Goal: Information Seeking & Learning: Learn about a topic

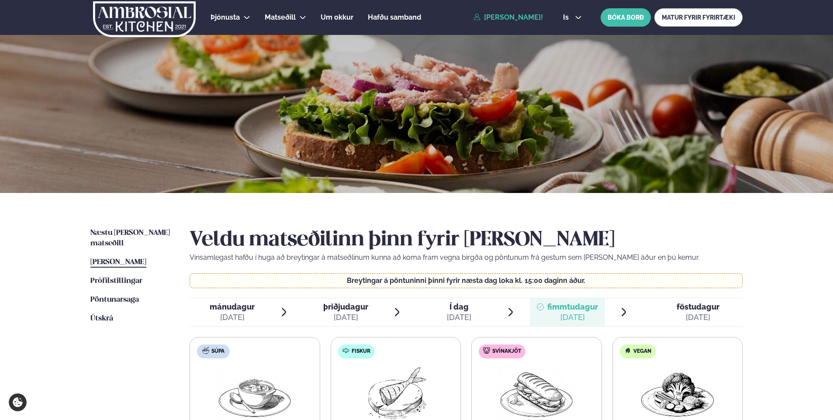
scroll to position [175, 0]
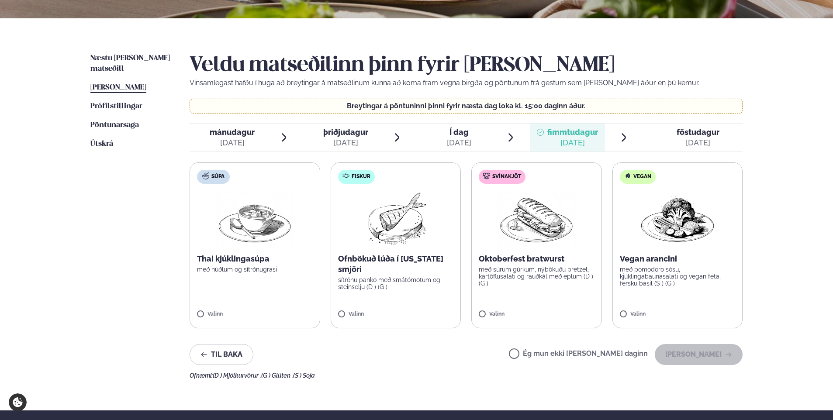
click at [655, 129] on span "föstudagur fös. [DATE]" at bounding box center [693, 138] width 100 height 28
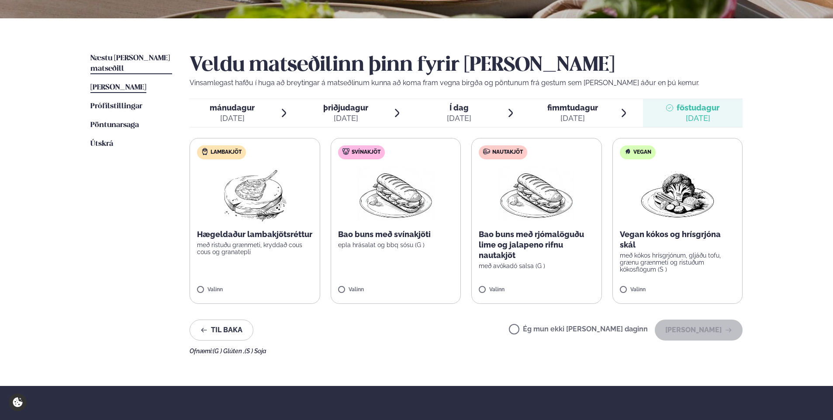
click at [104, 56] on span "Næstu [PERSON_NAME] matseðill" at bounding box center [129, 64] width 79 height 18
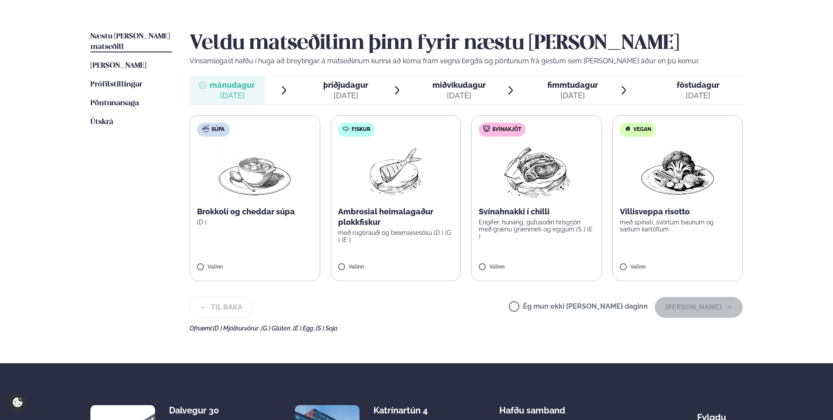
scroll to position [175, 0]
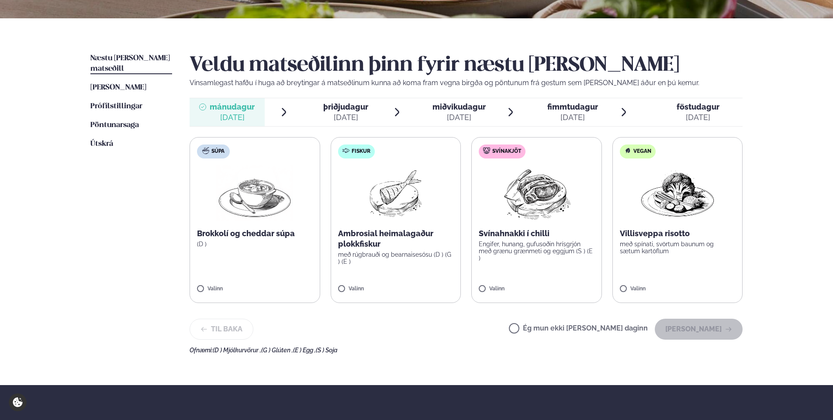
click at [337, 114] on div "[DATE]" at bounding box center [345, 117] width 45 height 10
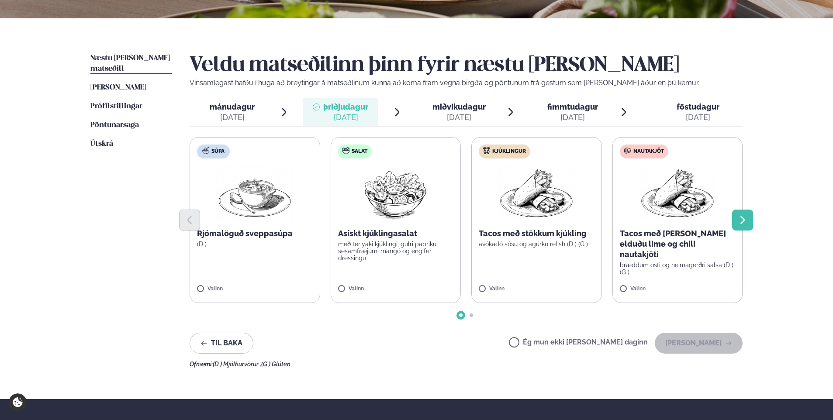
click at [742, 214] on button "Next slide" at bounding box center [742, 220] width 21 height 21
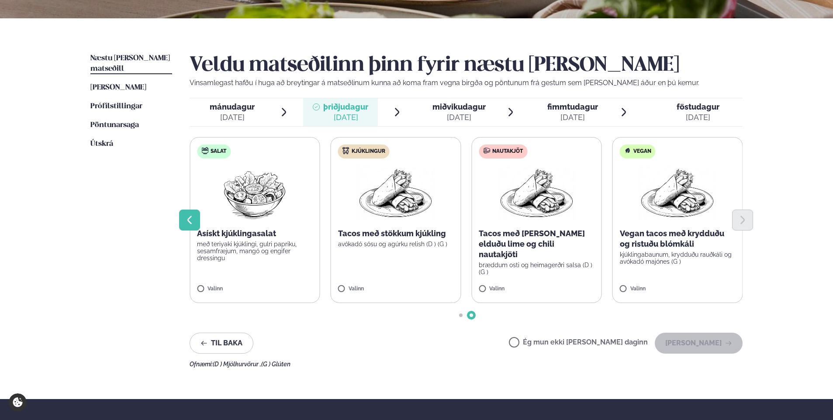
click at [184, 223] on button "Previous slide" at bounding box center [189, 220] width 21 height 21
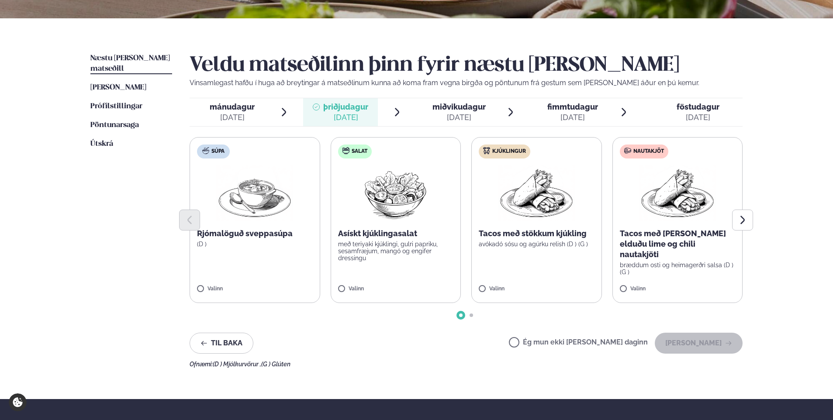
click at [452, 107] on span "miðvikudagur" at bounding box center [458, 106] width 53 height 9
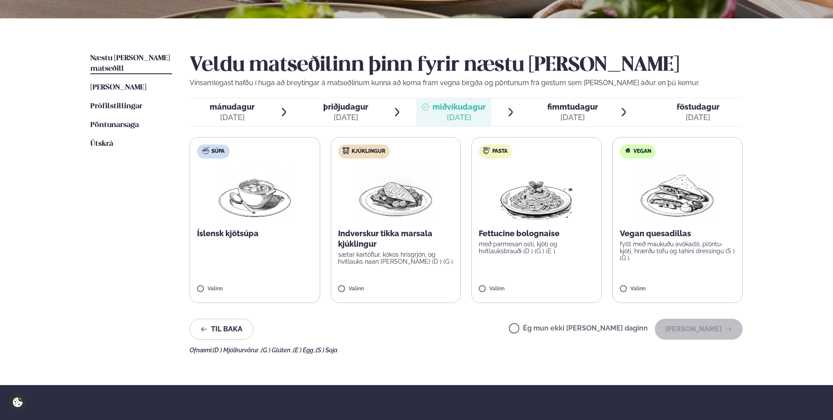
click at [697, 120] on div "[DATE]" at bounding box center [697, 117] width 43 height 10
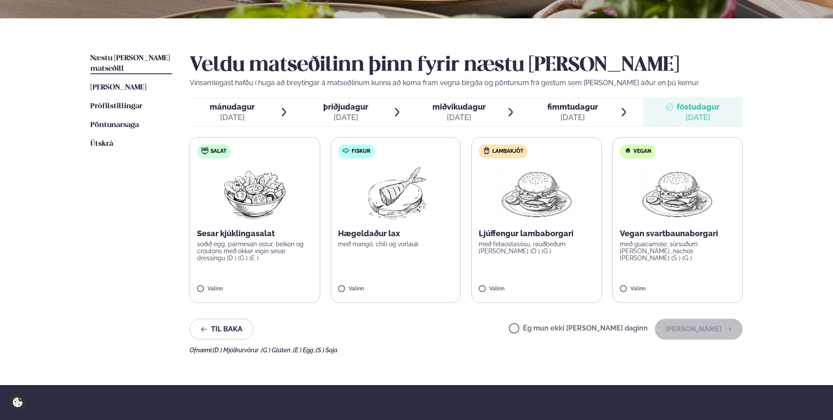
click at [213, 120] on div "[DATE]" at bounding box center [232, 117] width 45 height 10
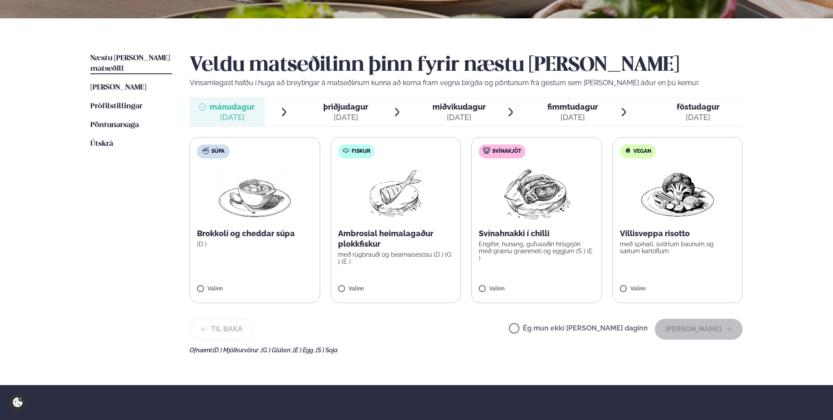
click at [355, 122] on div "[DATE]" at bounding box center [345, 117] width 45 height 10
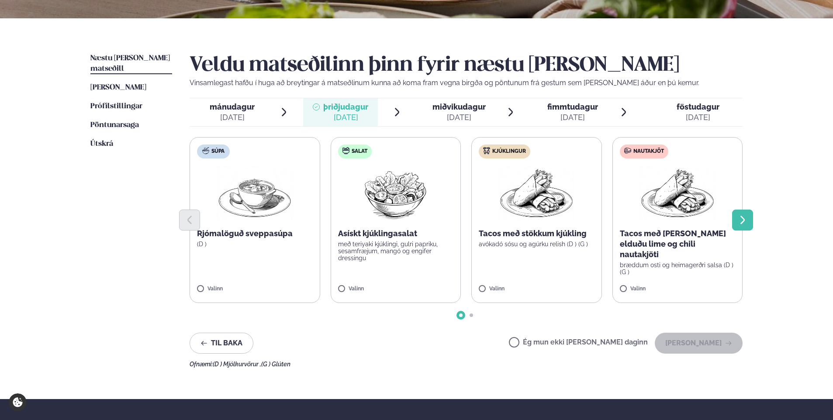
click at [741, 221] on icon "Next slide" at bounding box center [742, 220] width 10 height 10
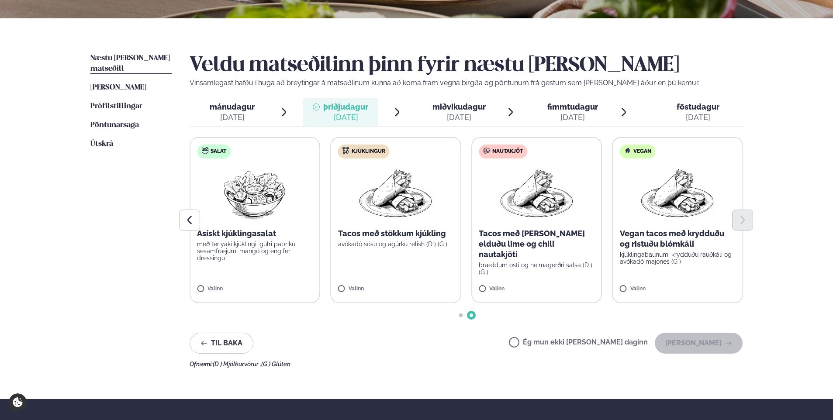
click at [453, 117] on div "[DATE]" at bounding box center [458, 117] width 53 height 10
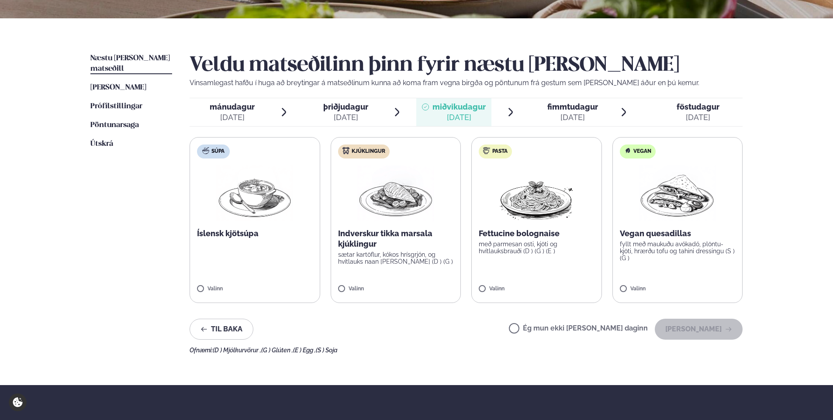
click at [563, 120] on div "[DATE]" at bounding box center [572, 117] width 51 height 10
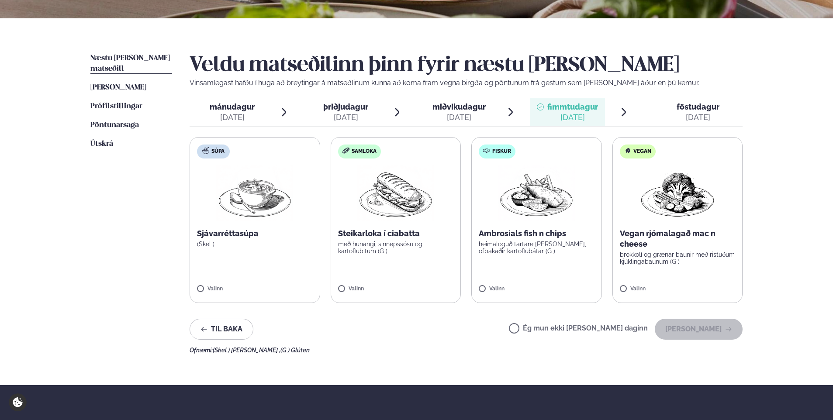
click at [691, 117] on div "[DATE]" at bounding box center [697, 117] width 43 height 10
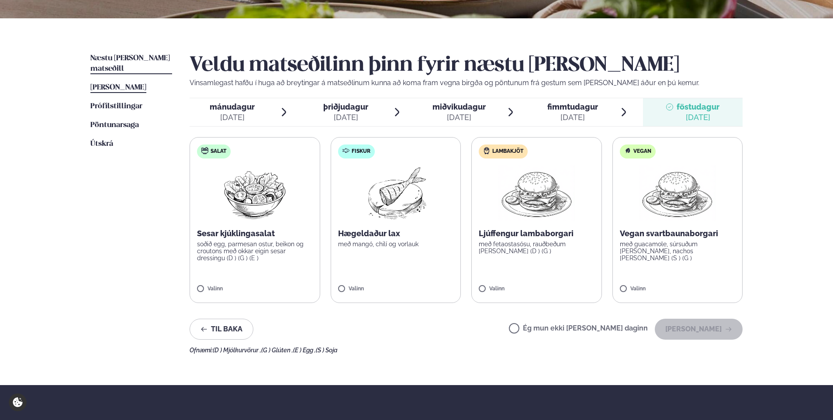
click at [143, 84] on span "[PERSON_NAME]" at bounding box center [118, 87] width 56 height 7
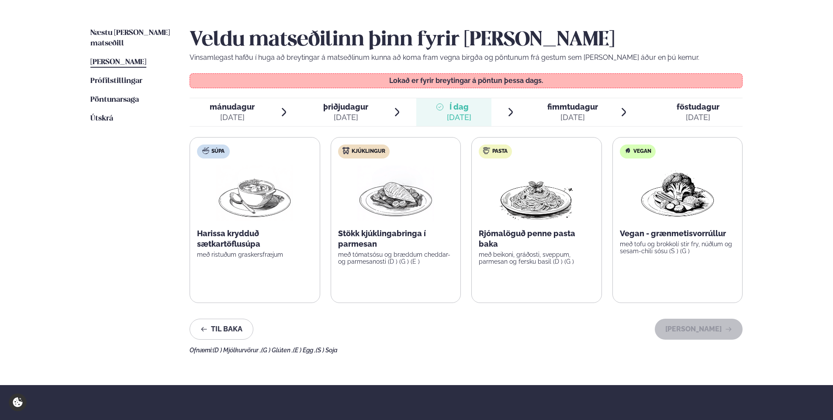
scroll to position [218, 0]
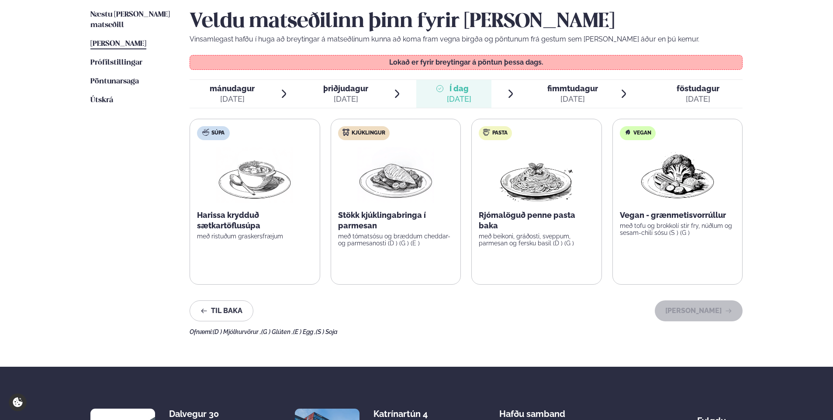
click at [546, 95] on span "fimmtudagur fim. [DATE]" at bounding box center [567, 94] width 75 height 28
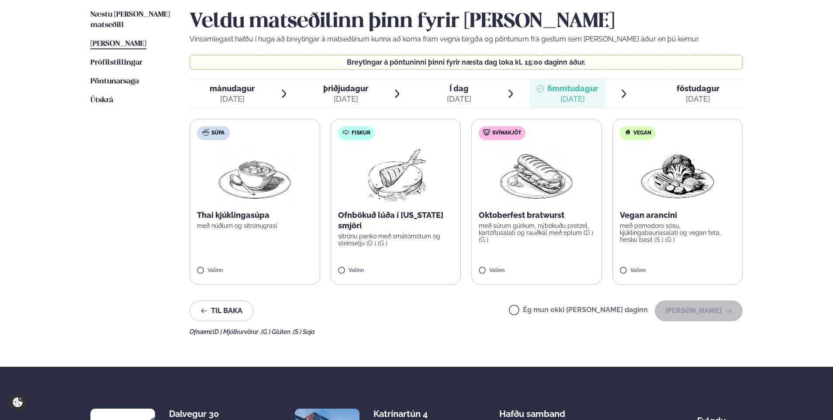
click at [673, 102] on div at bounding box center [669, 93] width 7 height 21
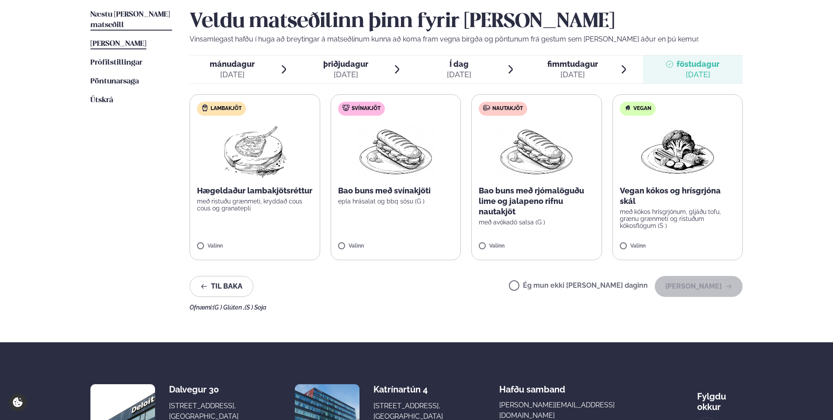
click at [136, 18] on link "Næstu [PERSON_NAME] matseðill Næsta vika" at bounding box center [131, 20] width 82 height 21
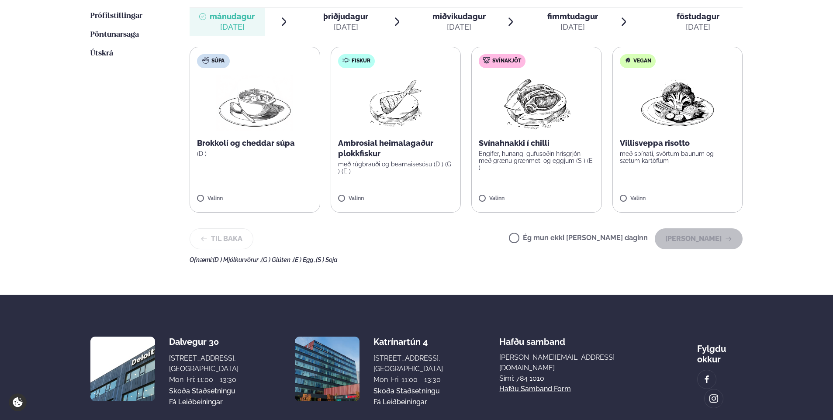
scroll to position [218, 0]
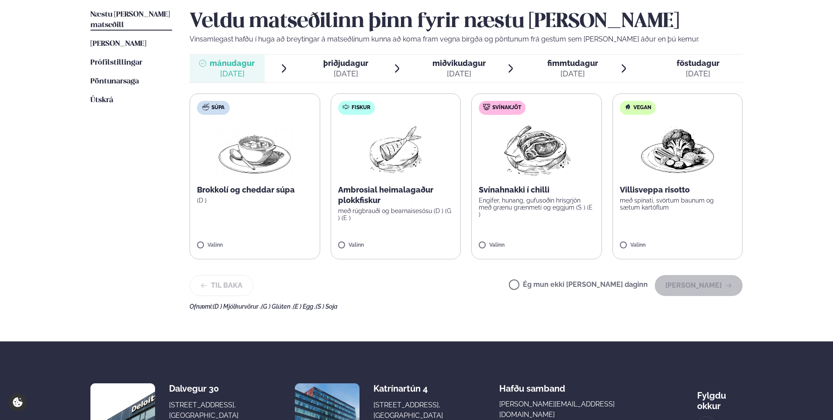
click at [346, 65] on span "þriðjudagur" at bounding box center [345, 63] width 45 height 9
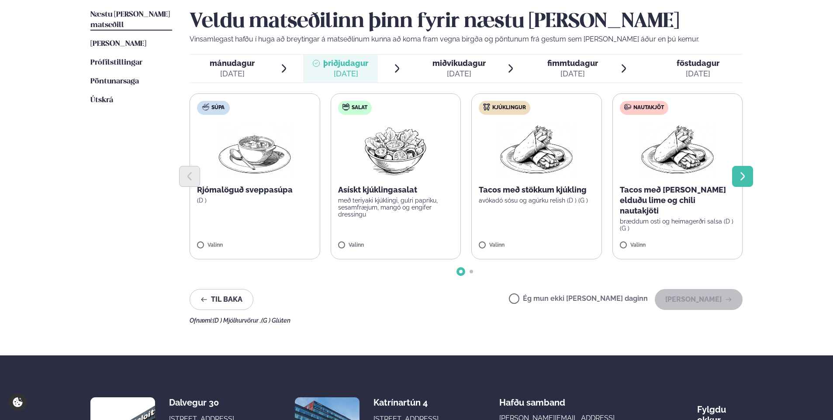
click at [737, 166] on button "Next slide" at bounding box center [742, 176] width 21 height 21
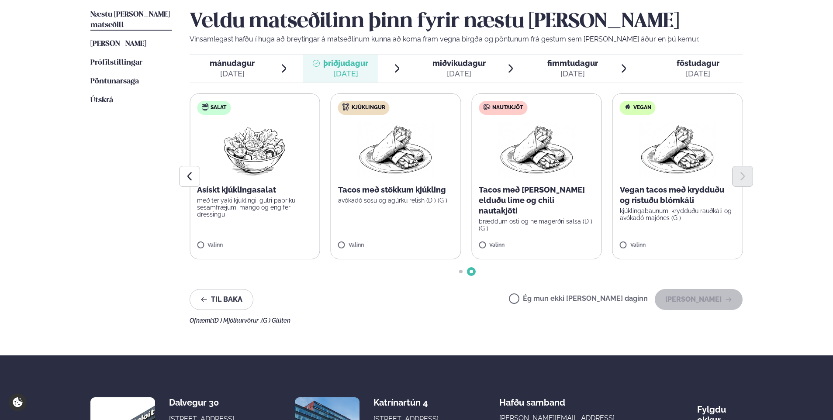
click at [431, 56] on span "miðvikudagur mið. [DATE]" at bounding box center [453, 69] width 75 height 28
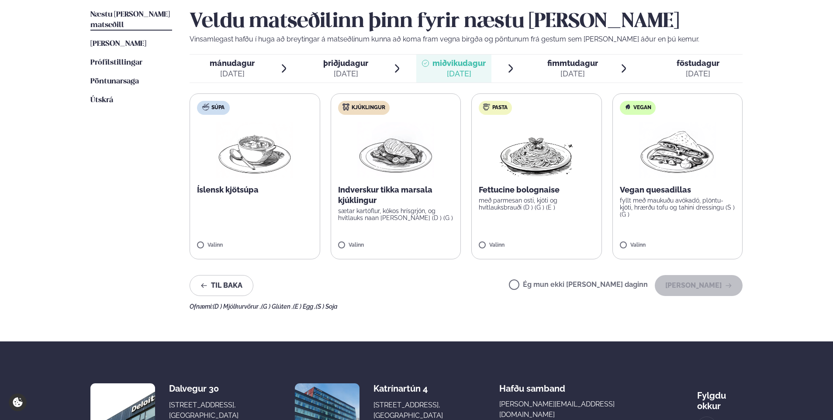
click at [562, 61] on span "fimmtudagur" at bounding box center [572, 63] width 51 height 9
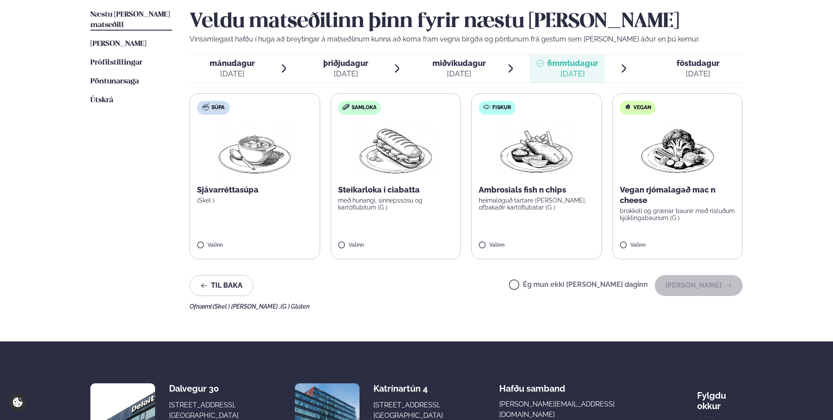
click at [704, 64] on span "föstudagur" at bounding box center [697, 63] width 43 height 9
